Goal: Find specific page/section: Find specific page/section

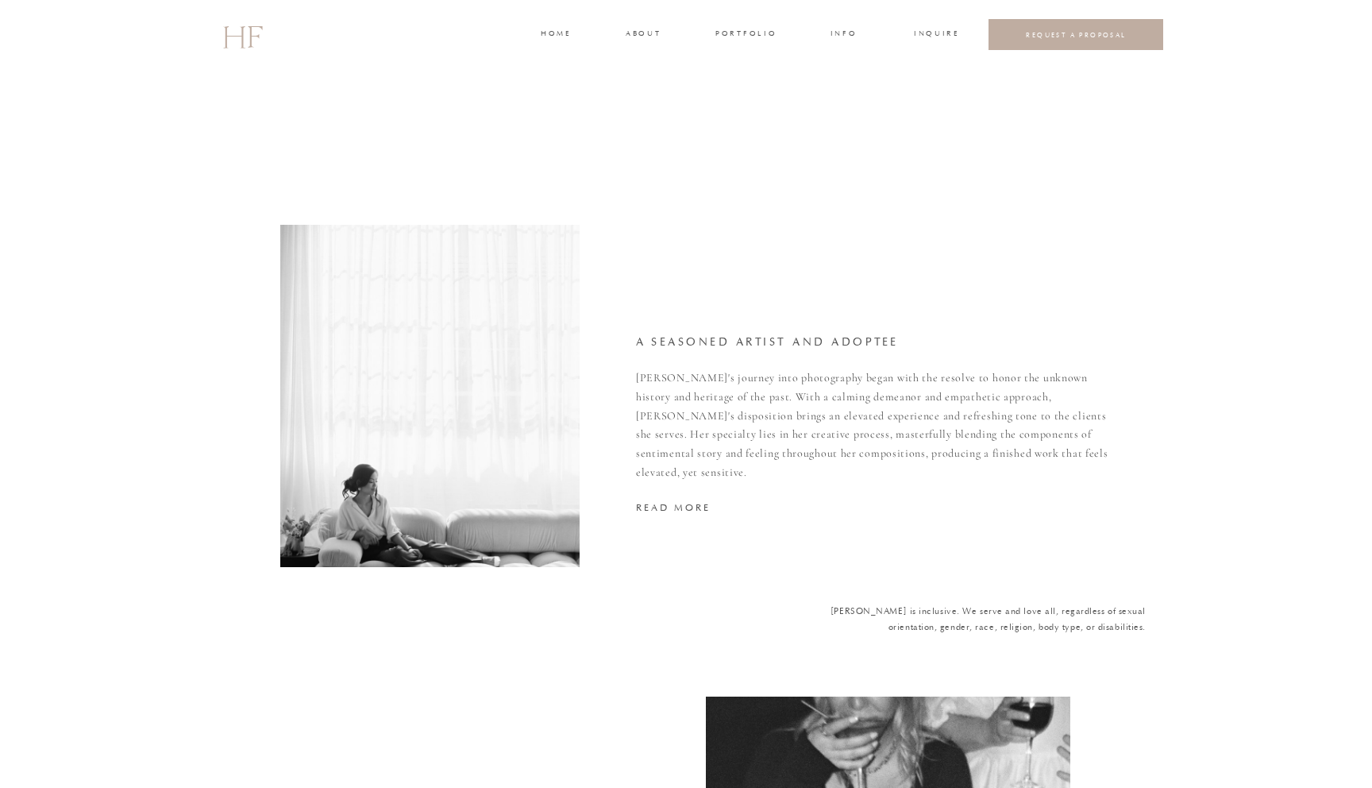
scroll to position [3184, 0]
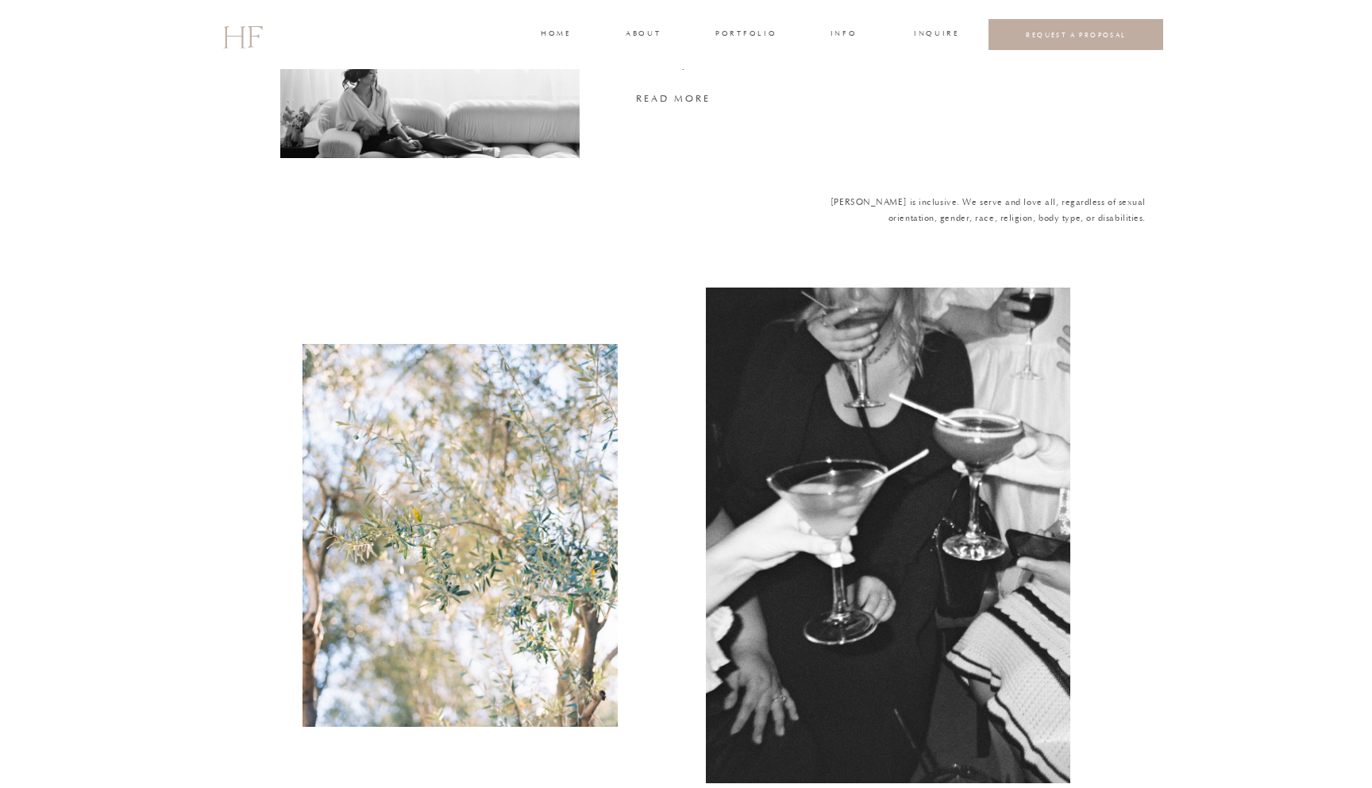
click at [838, 36] on h3 "INFO" at bounding box center [843, 35] width 29 height 14
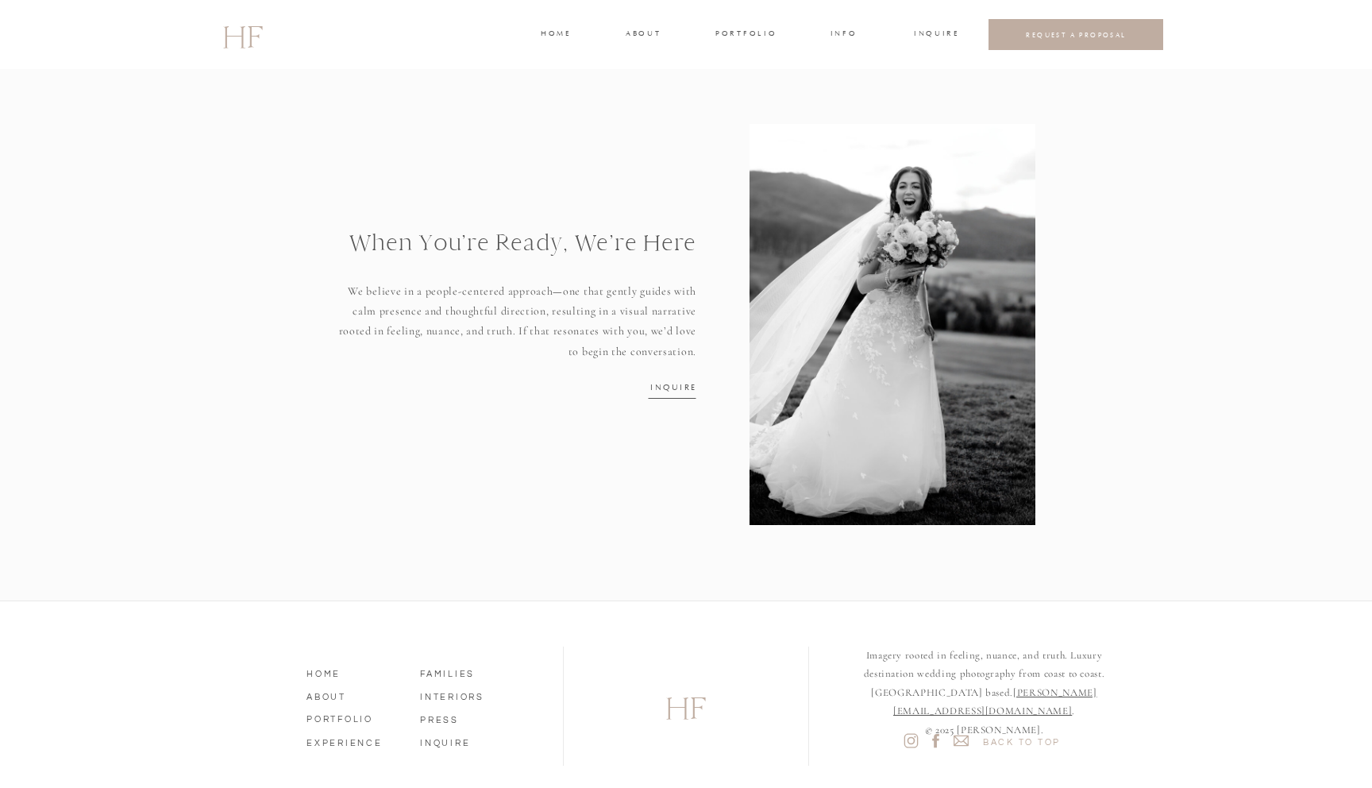
scroll to position [1991, 0]
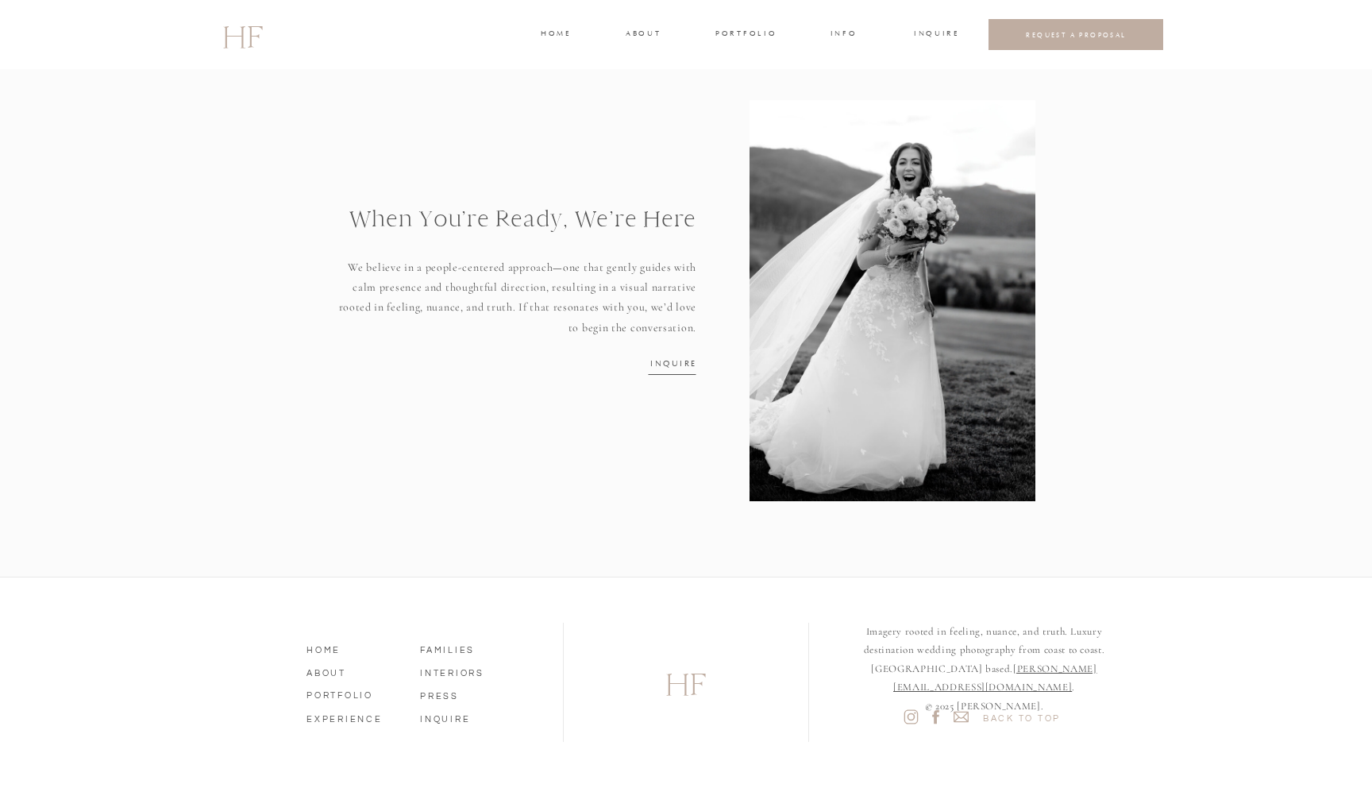
click at [665, 364] on nav "INQUIRE" at bounding box center [672, 362] width 45 height 10
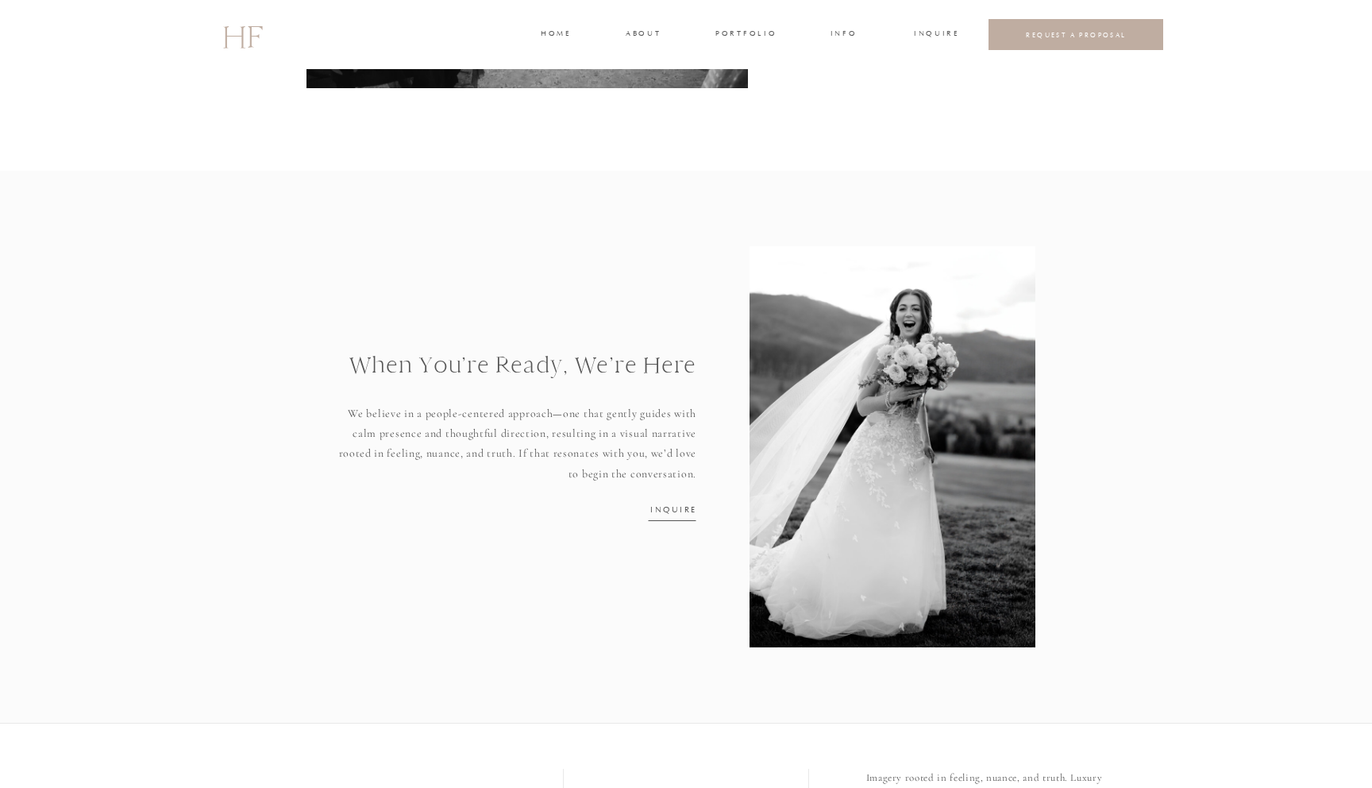
scroll to position [1991, 0]
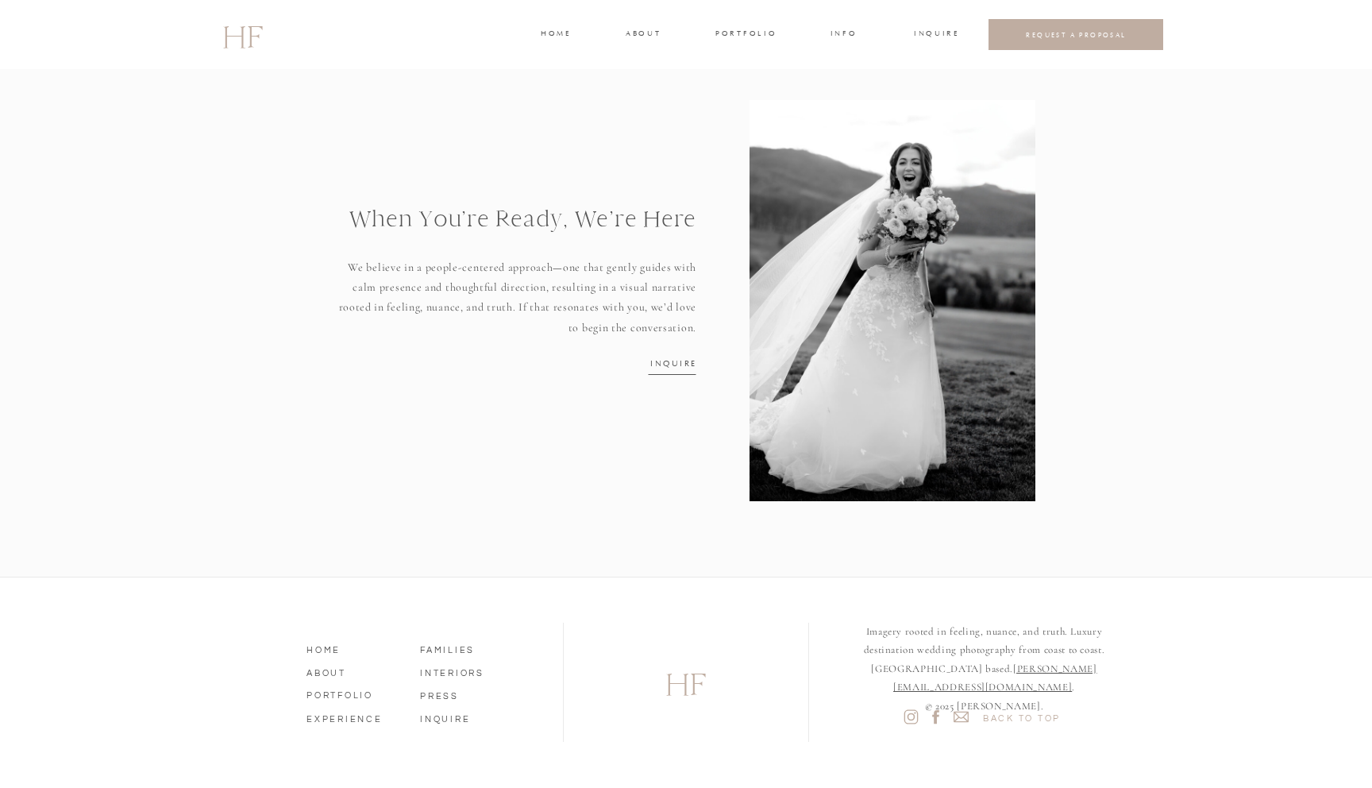
click at [942, 36] on h3 "INQUIRE" at bounding box center [935, 35] width 43 height 14
